Goal: Find contact information: Find contact information

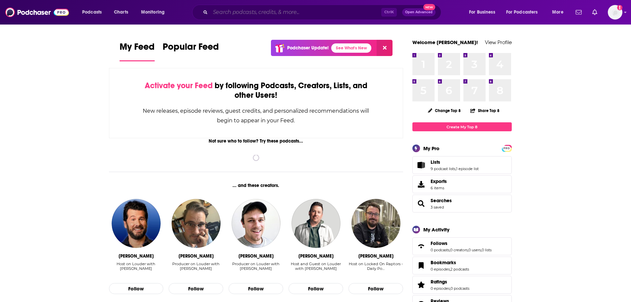
click at [325, 14] on input "Search podcasts, credits, & more..." at bounding box center [295, 12] width 171 height 11
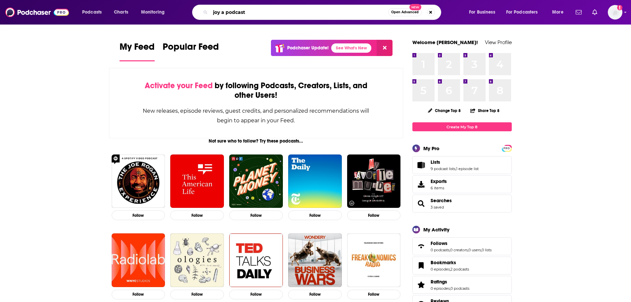
type input "joy a podcast"
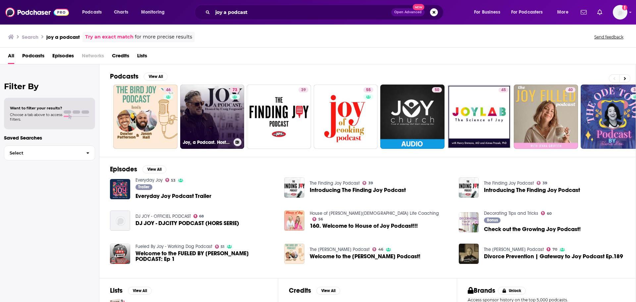
click at [227, 113] on link "73 Joy, a Podcast. Hosted by [PERSON_NAME]" at bounding box center [212, 116] width 64 height 64
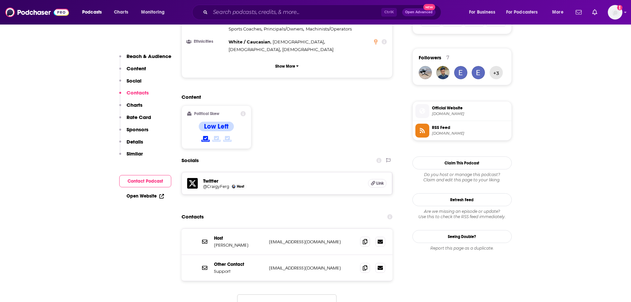
scroll to position [431, 0]
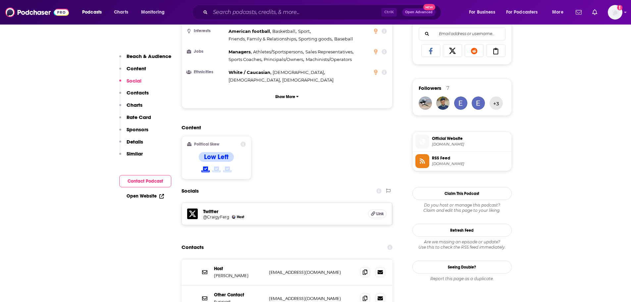
click at [318, 269] on p "[EMAIL_ADDRESS][DOMAIN_NAME]" at bounding box center [312, 272] width 86 height 6
copy div "[EMAIL_ADDRESS][DOMAIN_NAME] [EMAIL_ADDRESS][DOMAIN_NAME]"
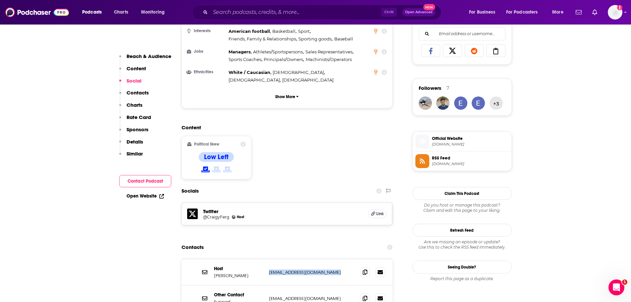
copy div "[EMAIL_ADDRESS][DOMAIN_NAME] [EMAIL_ADDRESS][DOMAIN_NAME]"
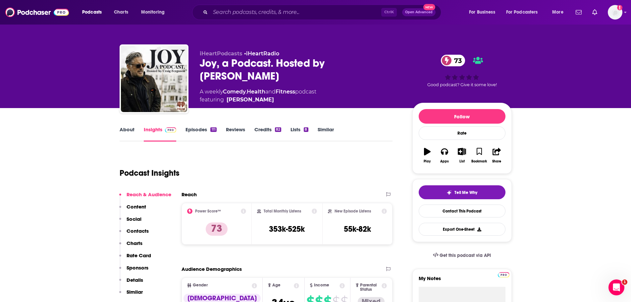
click at [245, 213] on icon at bounding box center [243, 210] width 5 height 5
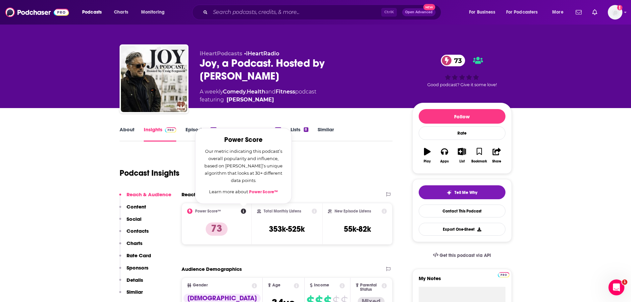
click at [273, 192] on link "Power Score™" at bounding box center [263, 191] width 29 height 5
